Goal: Task Accomplishment & Management: Manage account settings

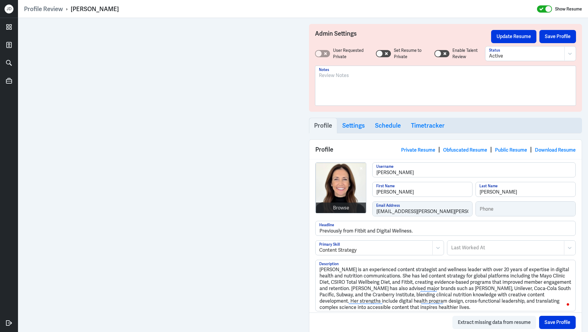
scroll to position [46, 0]
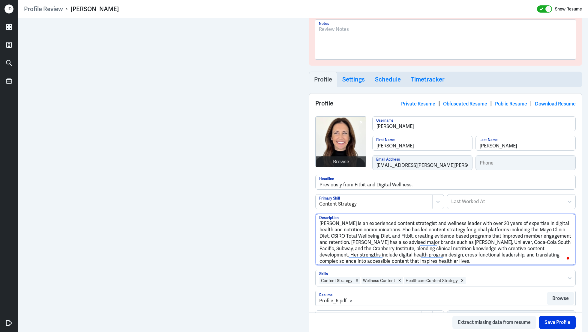
drag, startPoint x: 386, startPoint y: 259, endPoint x: 320, endPoint y: 200, distance: 89.2
click at [320, 200] on div "Browse tracy-morris Username Tracy First Name Morris Last Name general+tracy+mo…" at bounding box center [445, 252] width 272 height 278
paste textarea "Tracy is an experienced content strategist and wellness leader with over 20 yea…"
click at [321, 224] on textarea "Tracy is an experienced content strategist and wellness leader with over 20 yea…" at bounding box center [445, 239] width 260 height 51
type textarea "Tracy Morris is an experienced content strategist and wellness leader with over…"
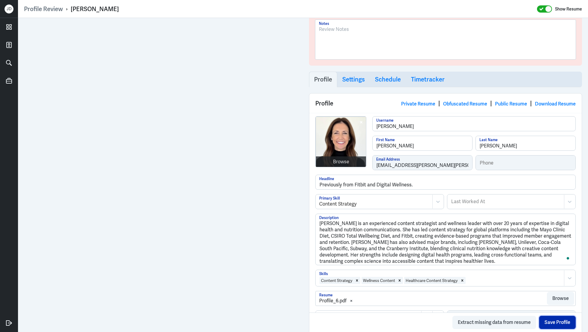
click at [555, 321] on button "Save Profile" at bounding box center [557, 322] width 37 height 13
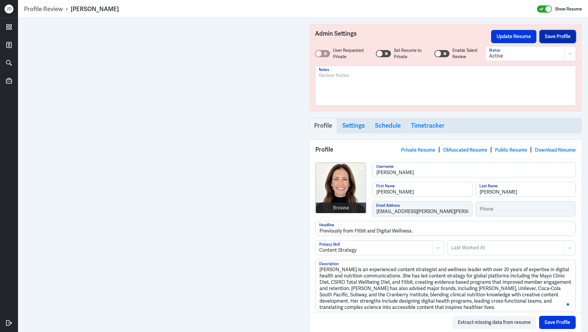
click at [559, 38] on button "Save Profile" at bounding box center [557, 36] width 37 height 13
click at [509, 35] on button "Update Resume" at bounding box center [513, 36] width 45 height 13
click at [564, 37] on button "Save Profile" at bounding box center [557, 36] width 37 height 13
click at [519, 38] on button "Update Resume" at bounding box center [513, 36] width 45 height 13
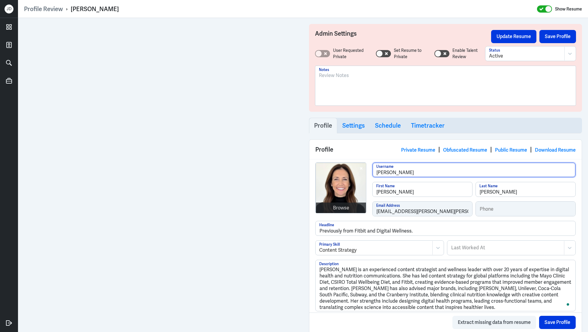
drag, startPoint x: 438, startPoint y: 168, endPoint x: 443, endPoint y: 171, distance: 5.9
click at [443, 180] on div "tracy-morris Username" at bounding box center [473, 171] width 203 height 19
click at [490, 259] on div "Content Strategy Primary Skill Last Worked At Last Worked At" at bounding box center [445, 249] width 260 height 19
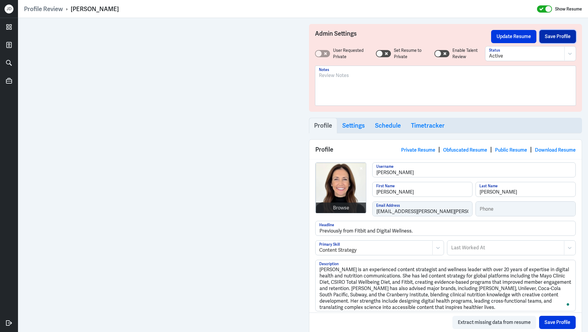
click at [555, 37] on button "Save Profile" at bounding box center [557, 36] width 37 height 13
click at [512, 37] on button "Update Resume" at bounding box center [513, 36] width 45 height 13
click at [448, 150] on link "Obfuscated Resume" at bounding box center [465, 150] width 44 height 6
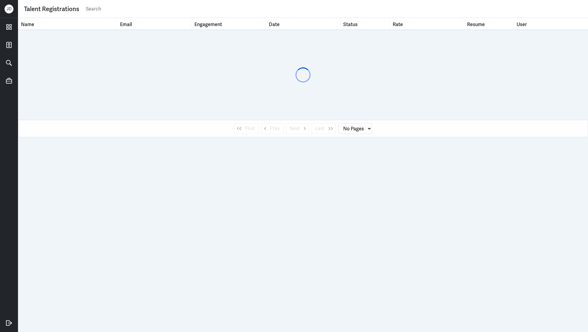
select select "1"
